Goal: Task Accomplishment & Management: Complete application form

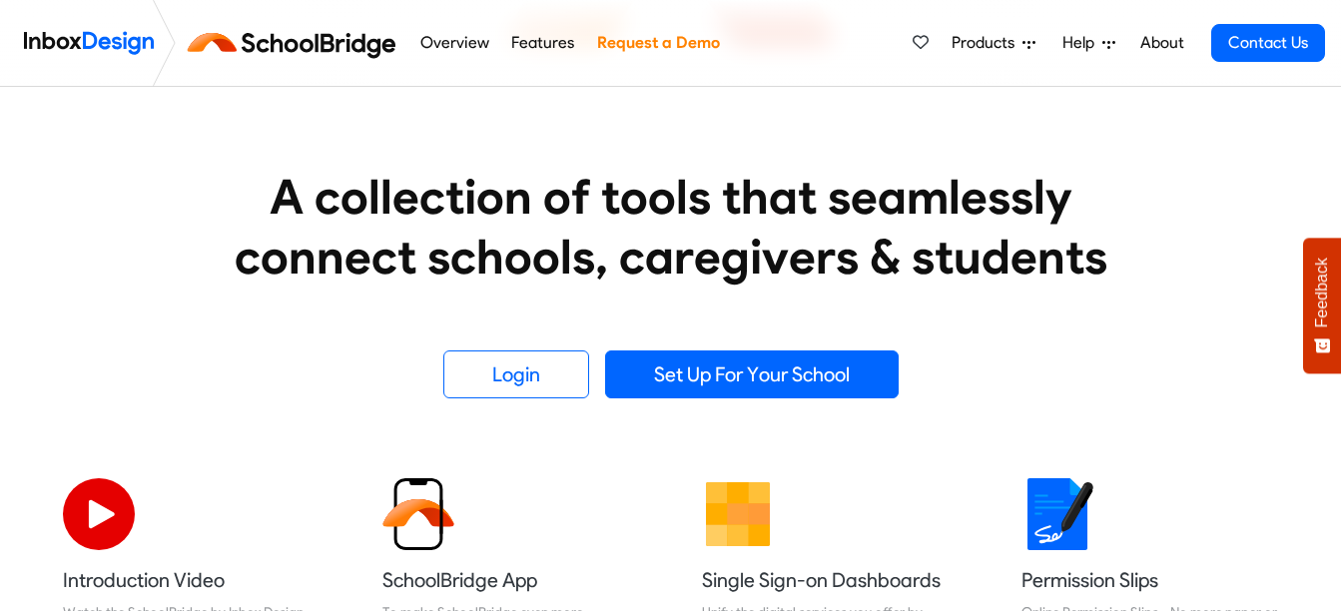
scroll to position [288, 0]
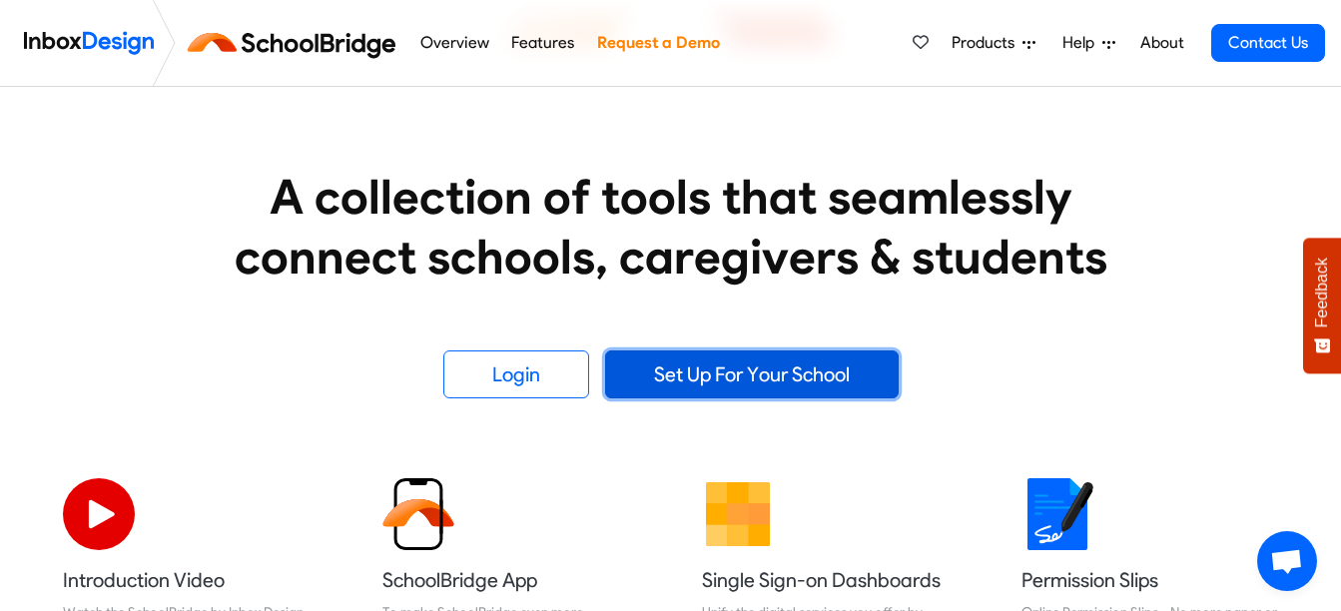
click at [648, 360] on link "Set Up For Your School" at bounding box center [752, 375] width 294 height 48
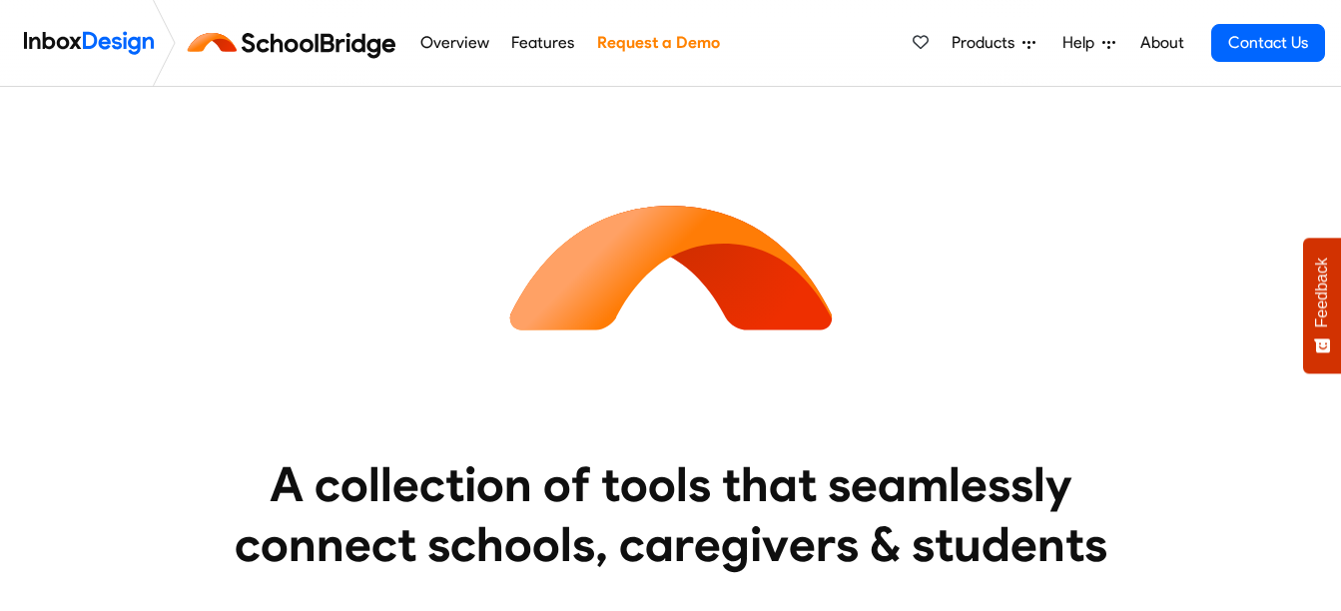
scroll to position [288, 0]
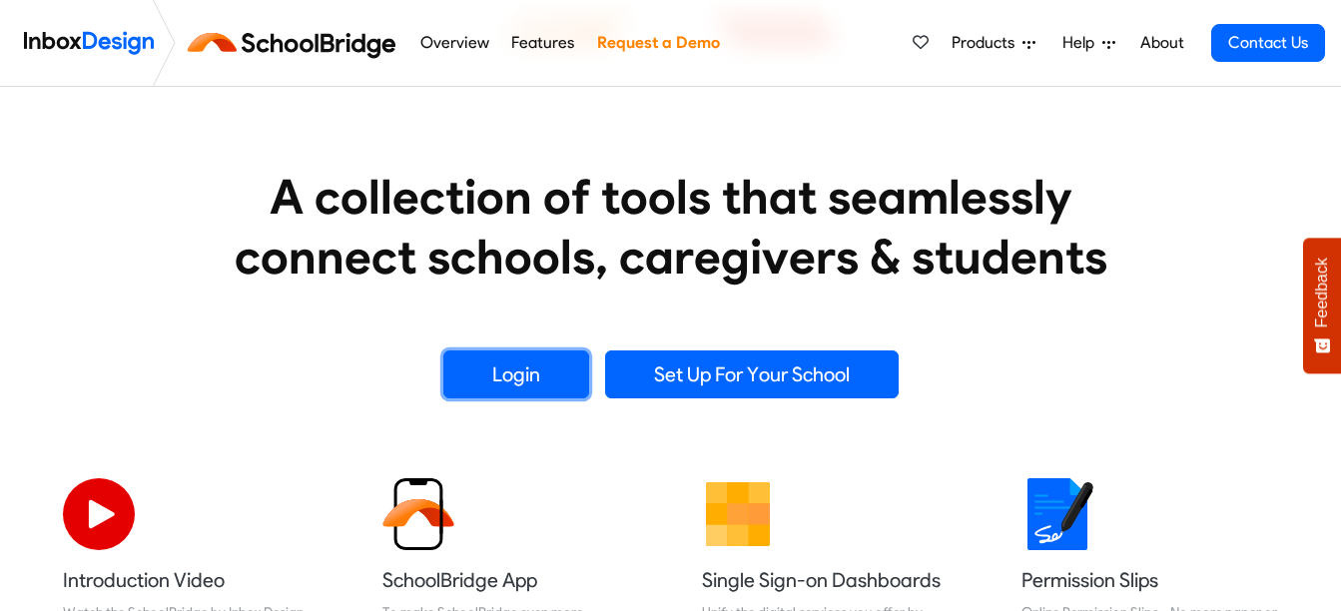
click at [520, 381] on link "Login" at bounding box center [516, 375] width 146 height 48
